Goal: Task Accomplishment & Management: Use online tool/utility

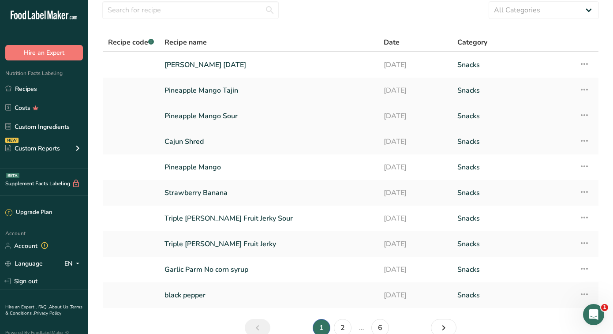
scroll to position [34, 0]
click at [342, 326] on link "2" at bounding box center [343, 327] width 18 height 18
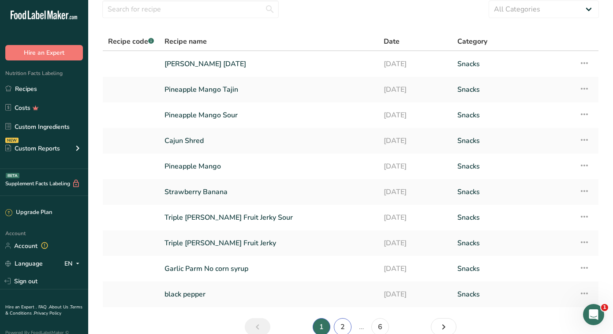
scroll to position [35, 0]
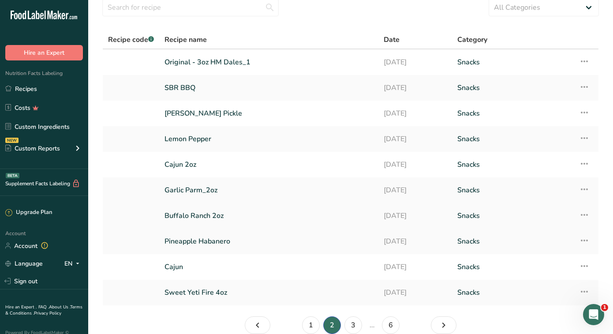
click at [200, 213] on link "Buffalo Ranch 2oz" at bounding box center [269, 216] width 209 height 19
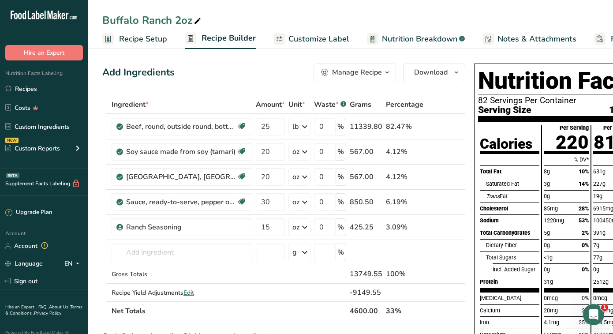
click at [145, 39] on span "Recipe Setup" at bounding box center [143, 39] width 48 height 12
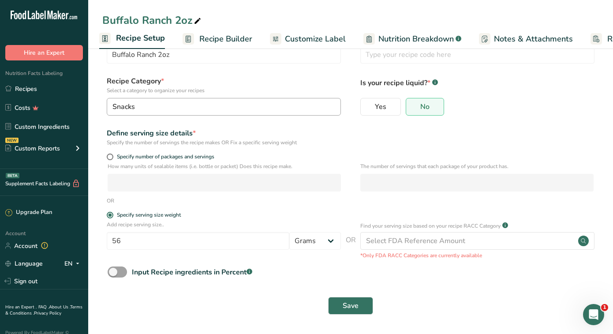
scroll to position [31, 0]
click at [111, 159] on span at bounding box center [110, 157] width 7 height 7
click at [111, 159] on input "Specify number of packages and servings" at bounding box center [110, 157] width 6 height 6
radio input "true"
radio input "false"
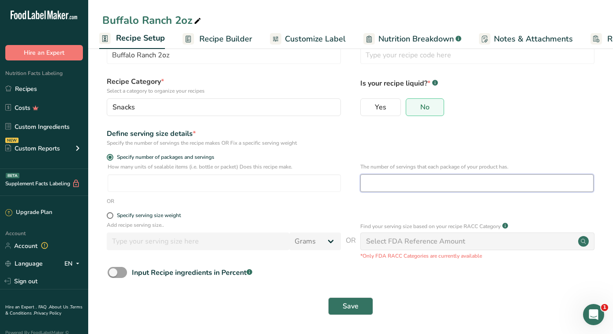
click at [386, 180] on input "number" at bounding box center [477, 183] width 233 height 18
type input "1"
click at [246, 182] on input "number" at bounding box center [224, 183] width 233 height 18
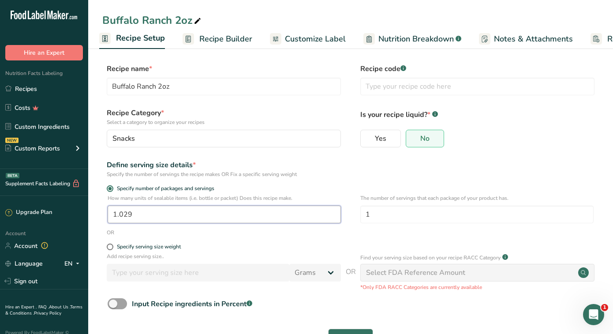
type input "1.03"
click at [136, 221] on input "1.03" at bounding box center [224, 215] width 233 height 18
drag, startPoint x: 137, startPoint y: 217, endPoint x: 106, endPoint y: 218, distance: 30.9
click at [106, 218] on div "How many units of sealable items (i.e. bottle or packet) Does this recipe make.…" at bounding box center [350, 211] width 497 height 34
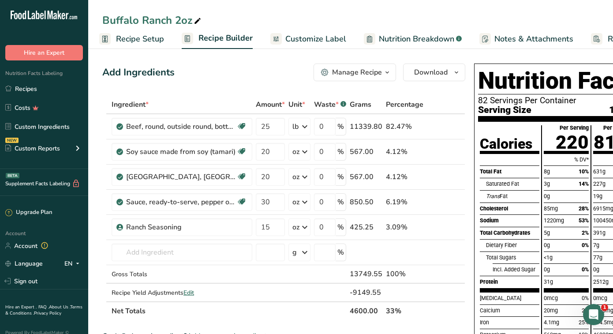
click at [140, 38] on span "Recipe Setup" at bounding box center [140, 39] width 48 height 12
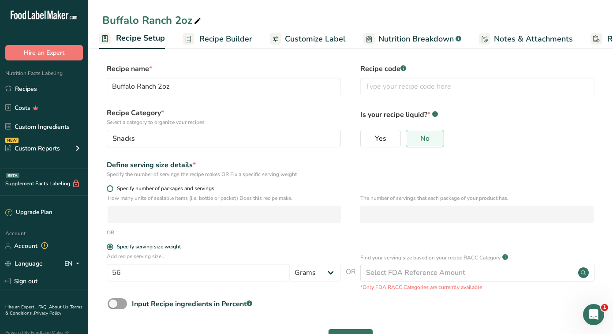
click at [108, 187] on span at bounding box center [110, 188] width 7 height 7
click at [108, 187] on input "Specify number of packages and servings" at bounding box center [110, 189] width 6 height 6
radio input "true"
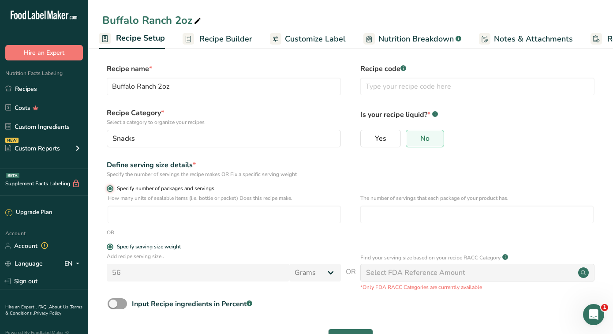
radio input "false"
click at [128, 213] on input "number" at bounding box center [224, 215] width 233 height 18
type input "84"
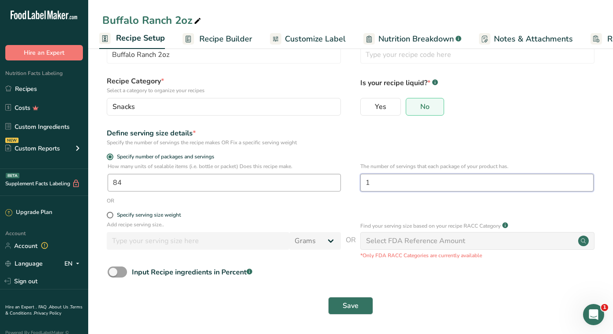
scroll to position [31, 0]
type input "1"
click at [355, 308] on span "Save" at bounding box center [351, 306] width 16 height 11
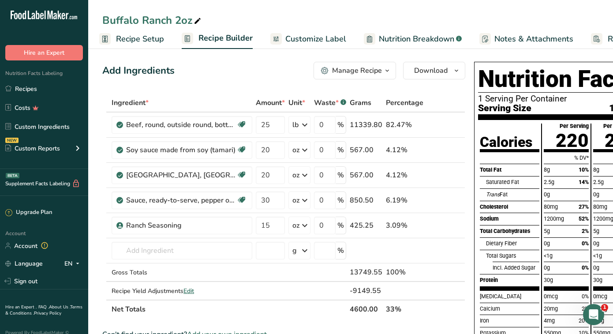
scroll to position [2, 0]
click at [386, 71] on icon "button" at bounding box center [387, 70] width 7 height 11
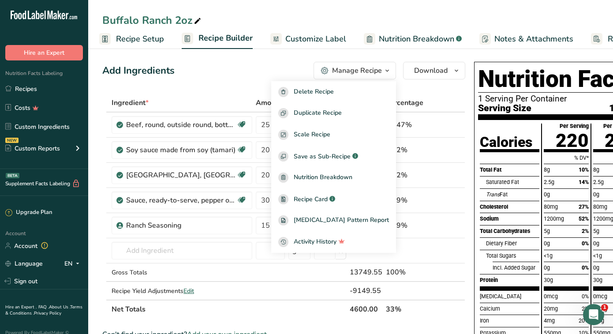
click at [386, 71] on icon "button" at bounding box center [387, 70] width 7 height 11
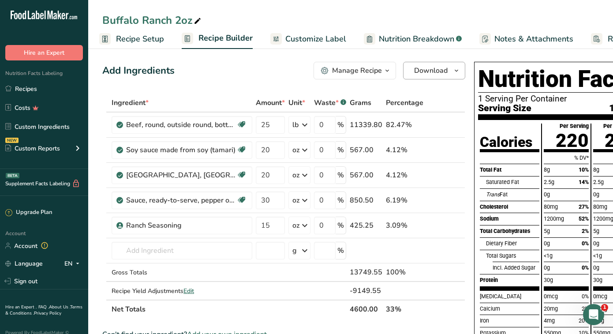
click at [444, 70] on span "Download" at bounding box center [431, 70] width 34 height 11
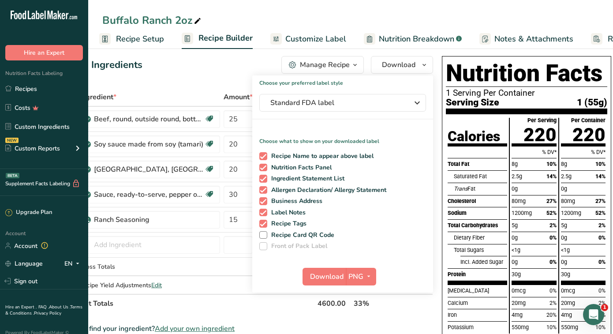
scroll to position [8, 0]
click at [416, 103] on icon "button" at bounding box center [417, 103] width 11 height 16
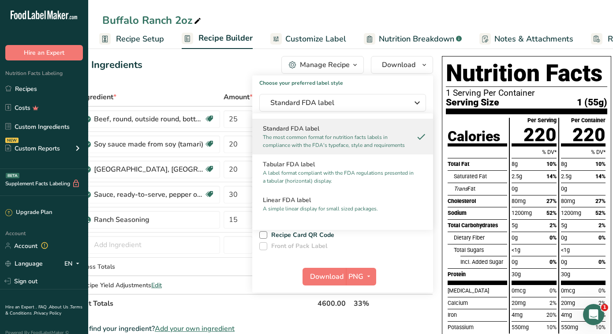
click at [319, 131] on h2 "Standard FDA label" at bounding box center [343, 128] width 160 height 9
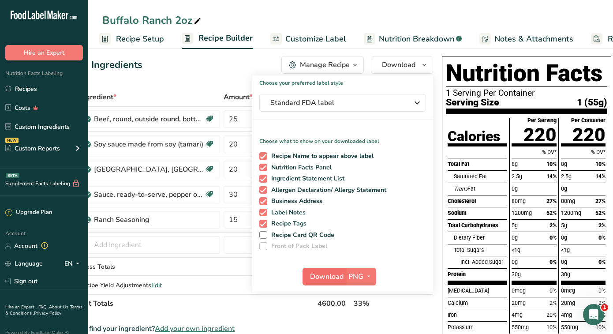
click at [338, 276] on span "Download" at bounding box center [327, 276] width 34 height 11
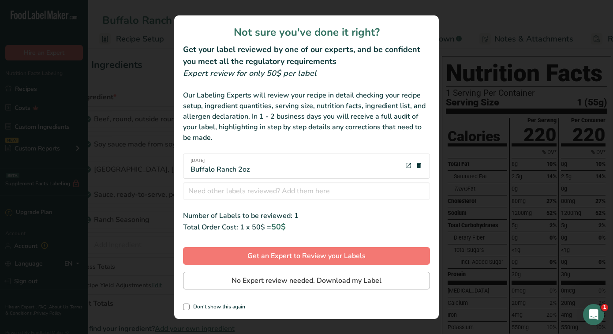
click at [315, 278] on span "No Expert review needed. Download my Label" at bounding box center [307, 280] width 150 height 11
